Goal: Task Accomplishment & Management: Complete application form

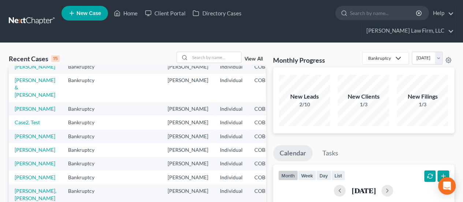
scroll to position [73, 0]
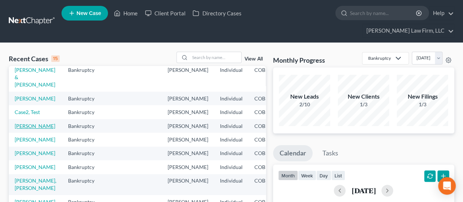
click at [28, 129] on link "[PERSON_NAME]" at bounding box center [35, 126] width 41 height 6
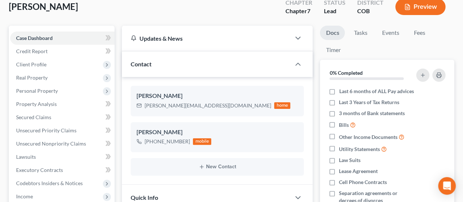
scroll to position [73, 0]
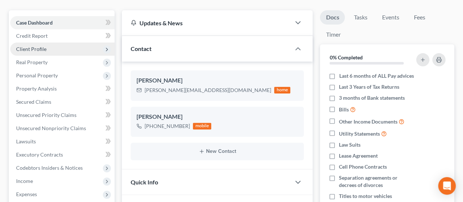
click at [57, 42] on span "Client Profile" at bounding box center [62, 48] width 104 height 13
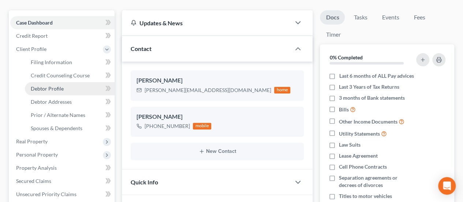
click at [64, 82] on link "Debtor Profile" at bounding box center [70, 88] width 90 height 13
select select "2"
select select "3"
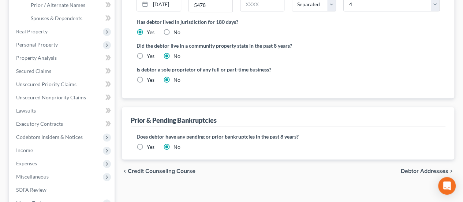
scroll to position [37, 0]
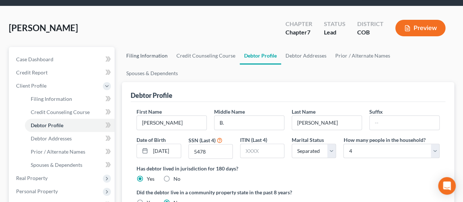
click at [159, 47] on link "Filing Information" at bounding box center [147, 56] width 50 height 18
select select "1"
select select "0"
select select "5"
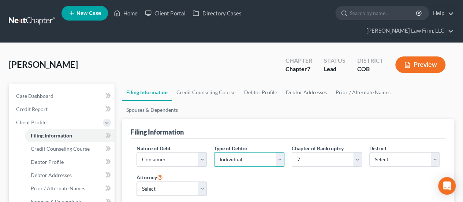
click at [279, 152] on select "Select Individual Joint" at bounding box center [249, 159] width 70 height 15
click at [237, 119] on div "Filing Information" at bounding box center [288, 129] width 315 height 20
click at [130, 18] on link "Home" at bounding box center [125, 13] width 31 height 13
